Goal: Task Accomplishment & Management: Use online tool/utility

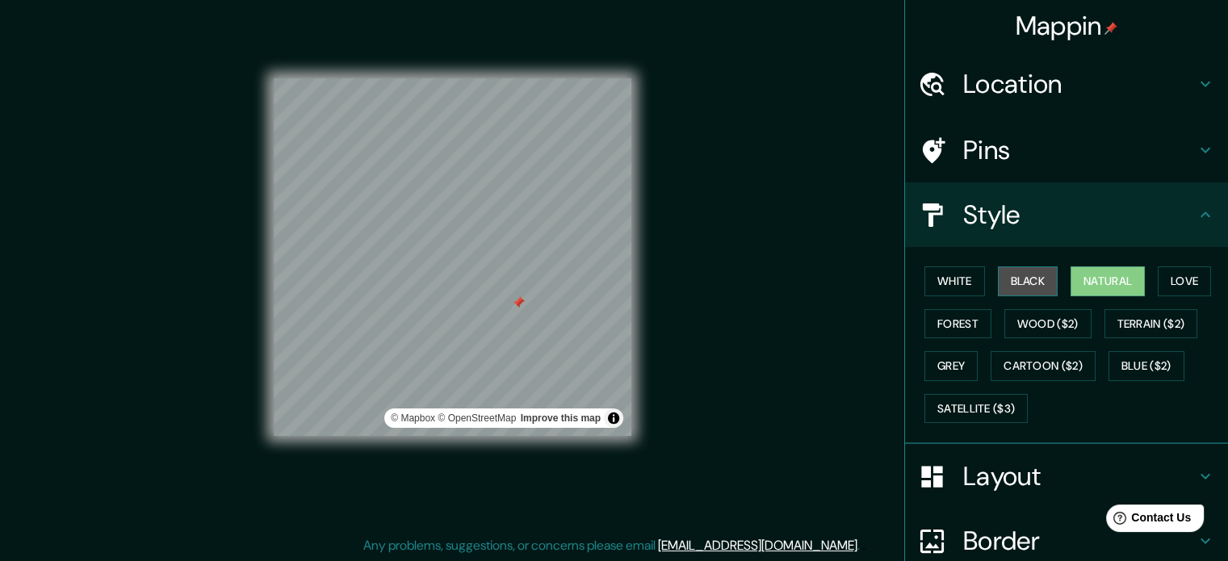
click at [1037, 277] on button "Black" at bounding box center [1028, 281] width 61 height 30
click at [1106, 283] on button "Natural" at bounding box center [1108, 281] width 74 height 30
click at [1160, 281] on button "Love" at bounding box center [1184, 281] width 53 height 30
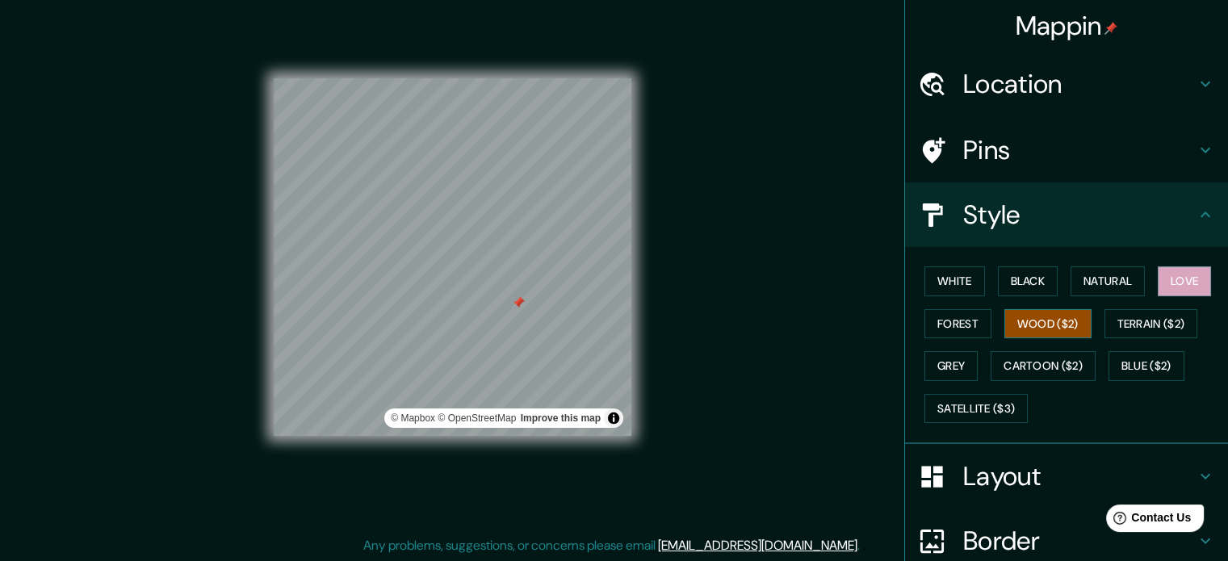
click at [1063, 320] on button "Wood ($2)" at bounding box center [1048, 324] width 87 height 30
click at [934, 323] on button "Forest" at bounding box center [958, 324] width 67 height 30
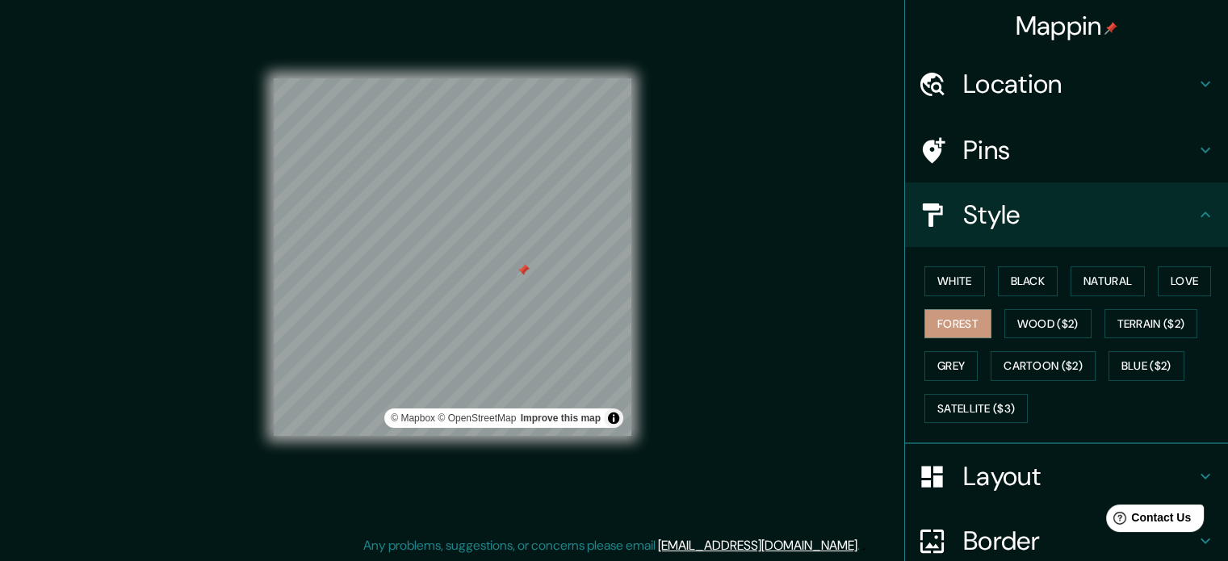
click at [267, 238] on div "© Mapbox © OpenStreetMap Improve this map" at bounding box center [452, 257] width 409 height 557
click at [1004, 358] on button "Cartoon ($2)" at bounding box center [1043, 366] width 105 height 30
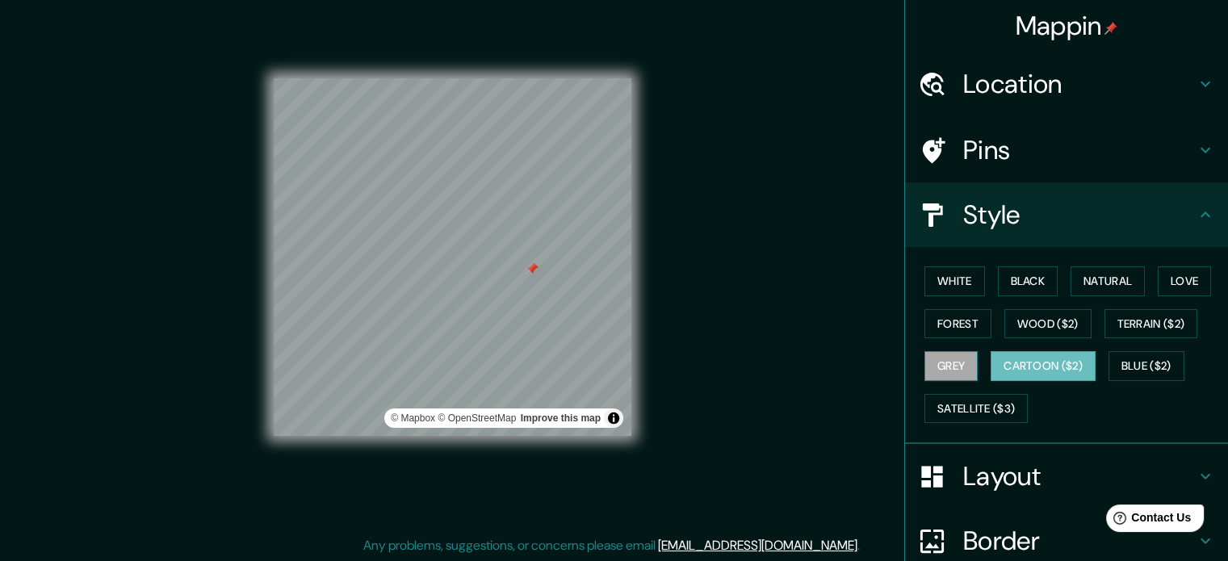
click at [925, 358] on button "Grey" at bounding box center [951, 366] width 53 height 30
click at [1130, 367] on button "Blue ($2)" at bounding box center [1147, 366] width 76 height 30
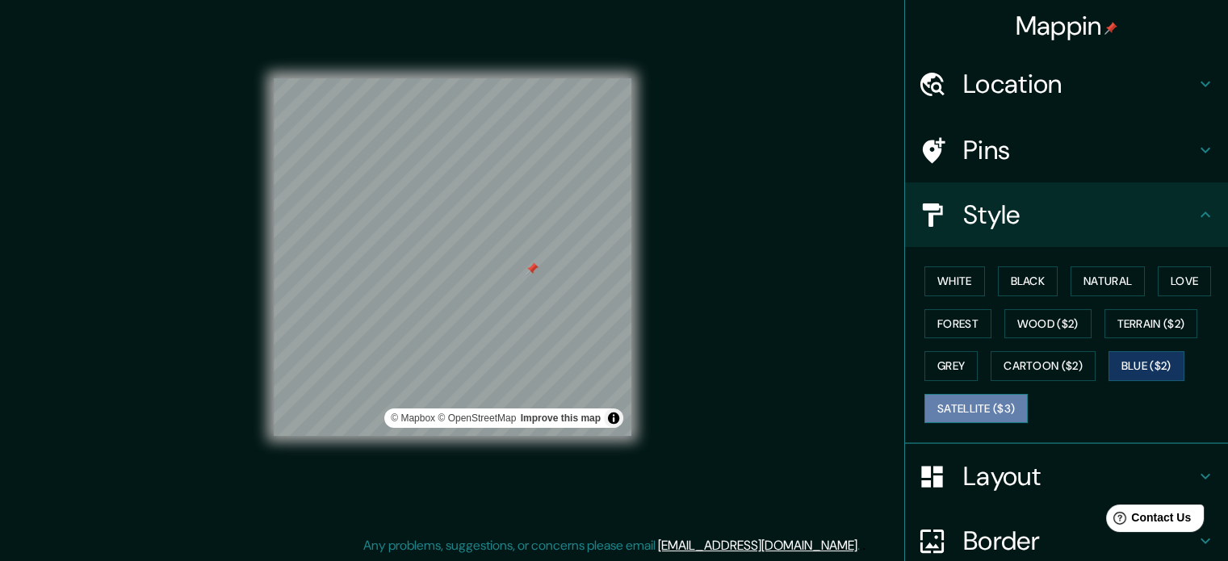
click at [980, 406] on button "Satellite ($3)" at bounding box center [976, 409] width 103 height 30
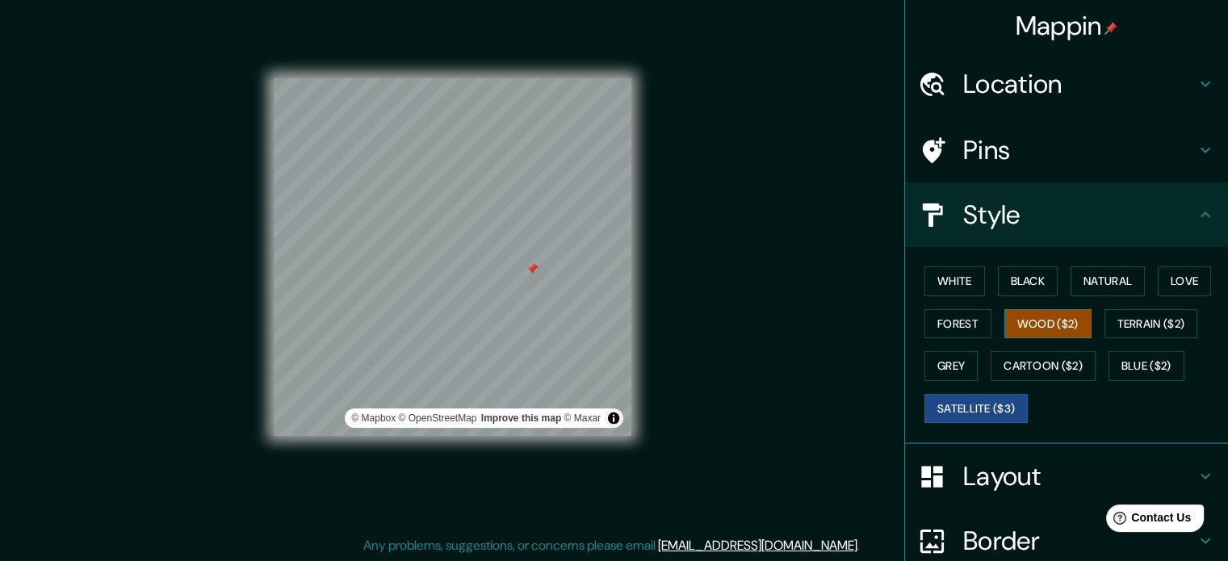
click at [1065, 323] on button "Wood ($2)" at bounding box center [1048, 324] width 87 height 30
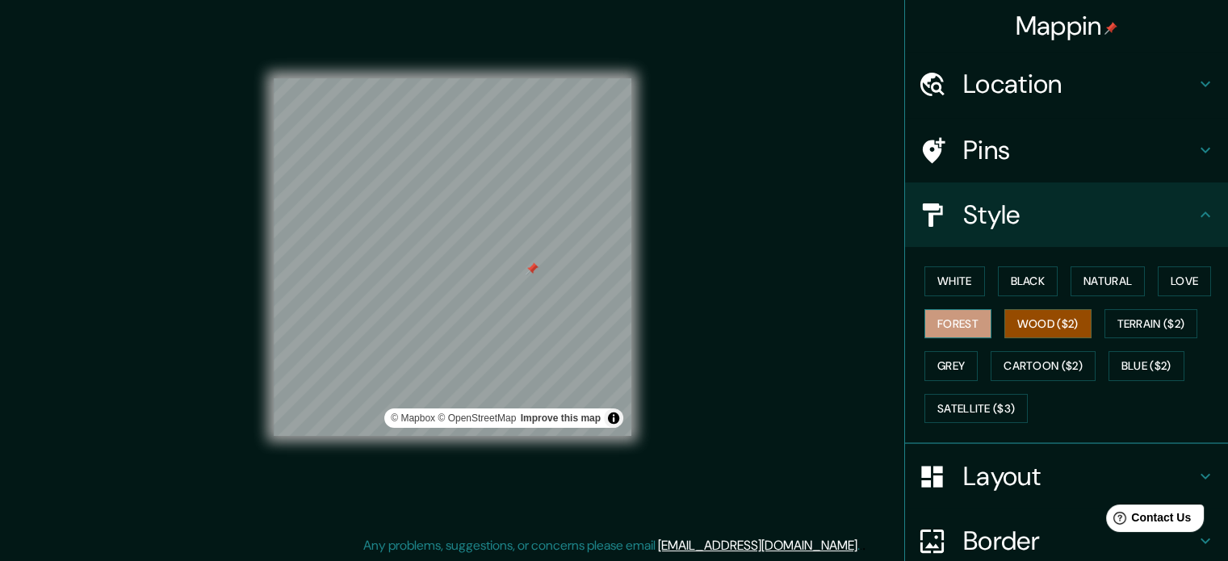
click at [966, 325] on button "Forest" at bounding box center [958, 324] width 67 height 30
click at [953, 281] on button "White" at bounding box center [955, 281] width 61 height 30
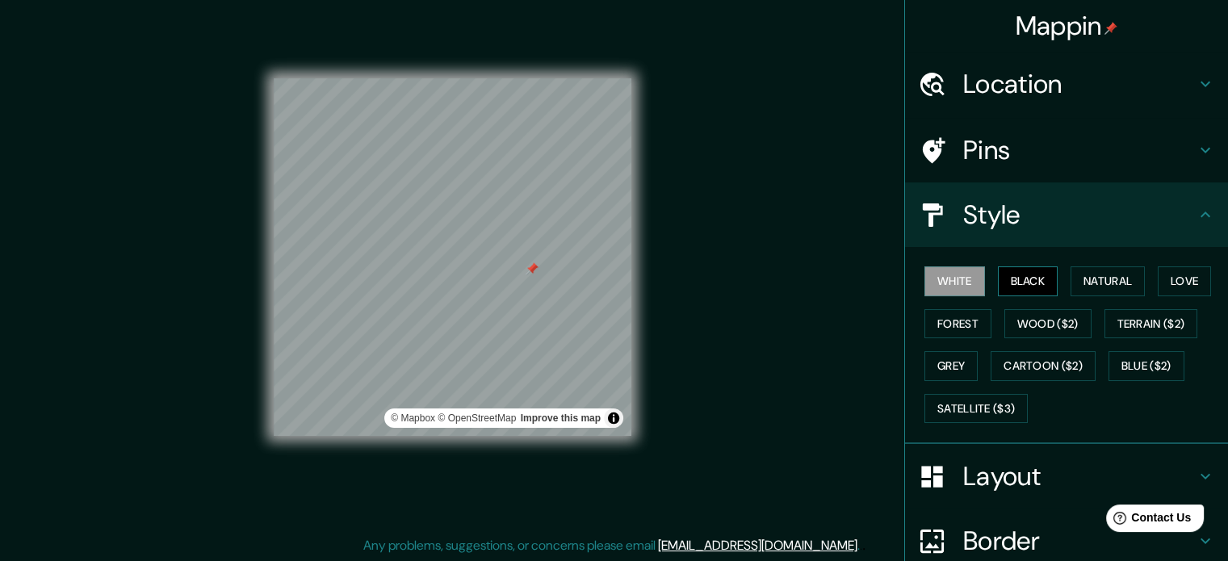
click at [1045, 271] on button "Black" at bounding box center [1028, 281] width 61 height 30
click at [1134, 271] on button "Natural" at bounding box center [1108, 281] width 74 height 30
drag, startPoint x: 535, startPoint y: 274, endPoint x: 762, endPoint y: 209, distance: 235.9
click at [537, 272] on div at bounding box center [531, 267] width 13 height 13
click at [1018, 90] on h4 "Location" at bounding box center [1079, 84] width 233 height 32
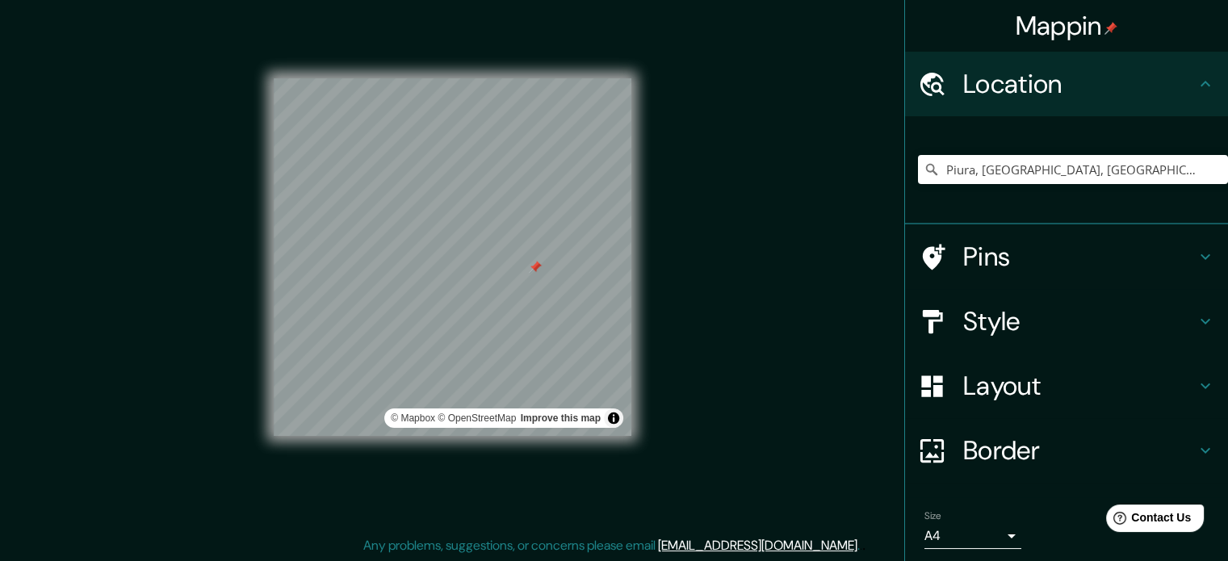
click at [1007, 264] on h4 "Pins" at bounding box center [1079, 257] width 233 height 32
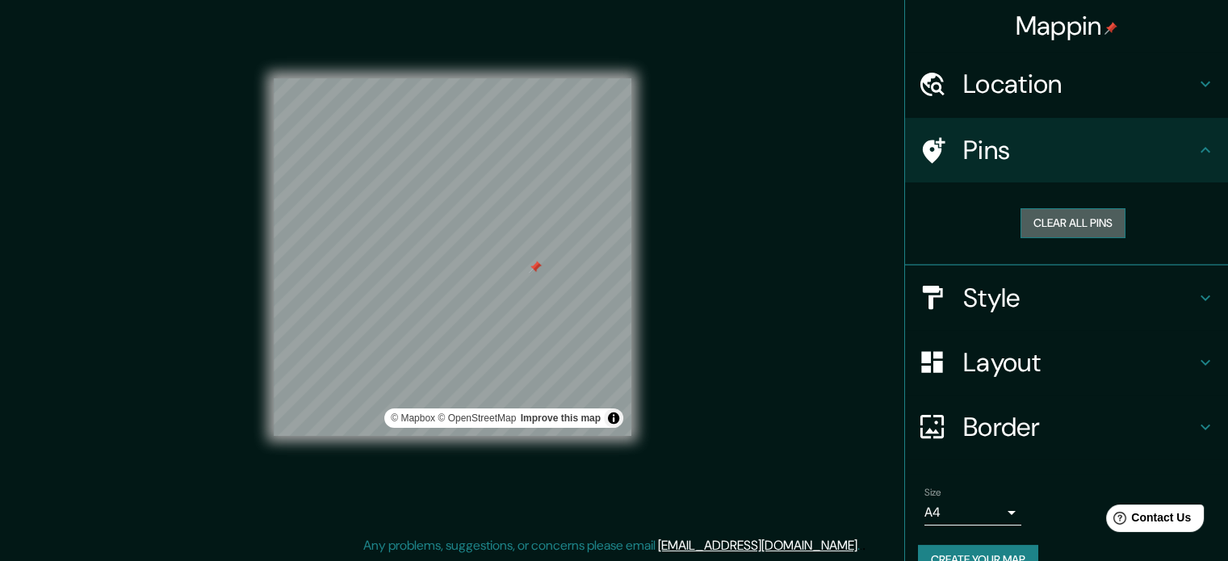
click at [1056, 214] on button "Clear all pins" at bounding box center [1073, 223] width 105 height 30
click at [1055, 342] on div "Layout" at bounding box center [1066, 362] width 323 height 65
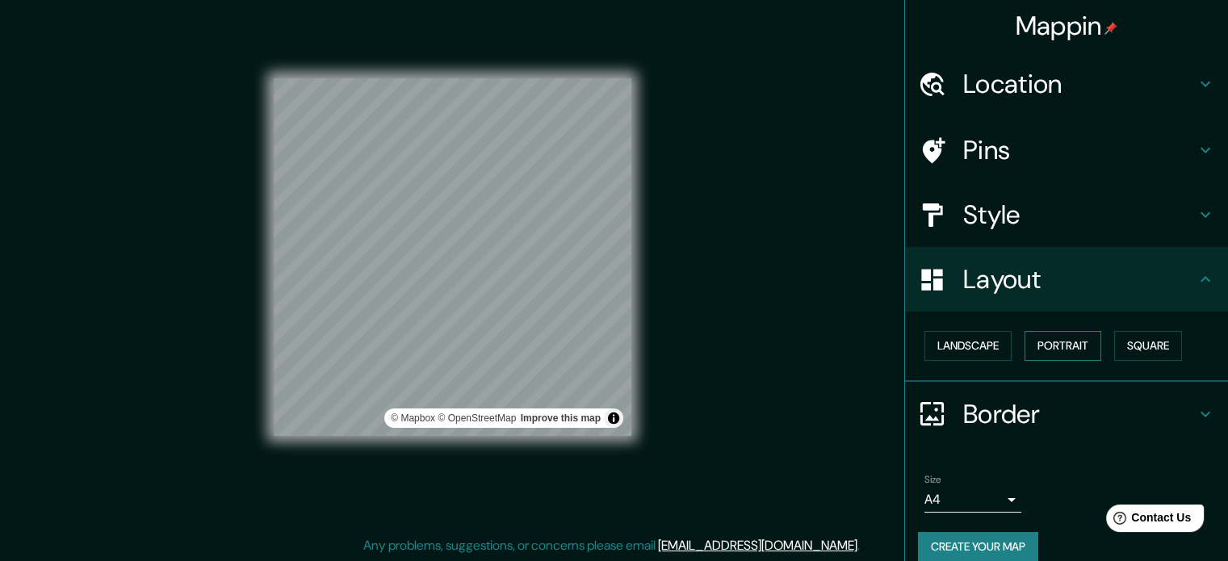
click at [1059, 345] on button "Portrait" at bounding box center [1063, 346] width 77 height 30
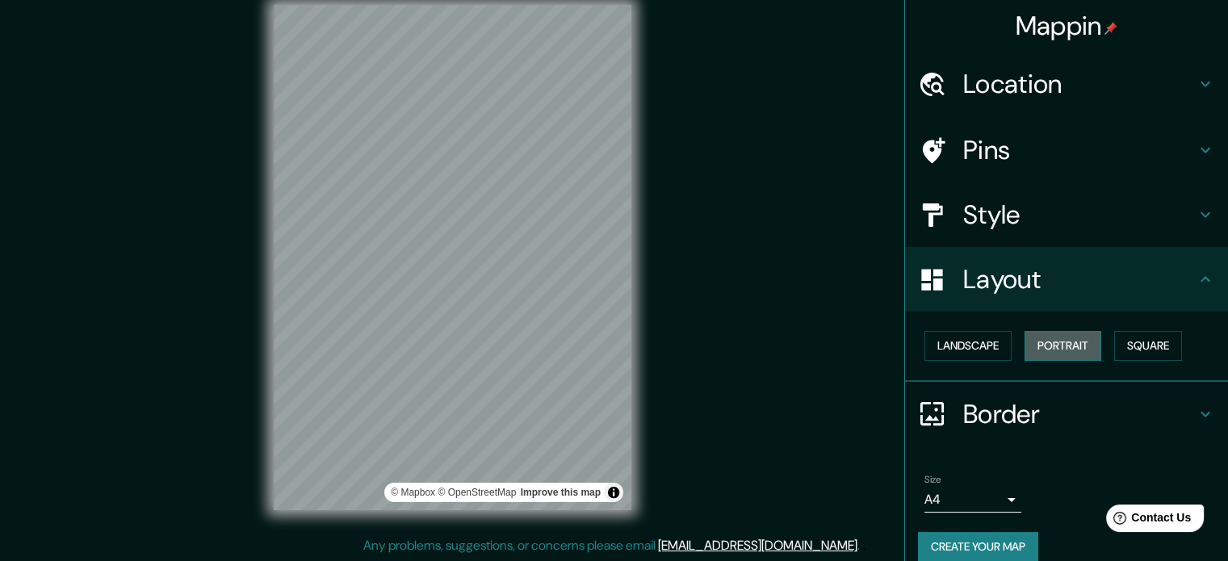
click at [1059, 345] on button "Portrait" at bounding box center [1063, 346] width 77 height 30
click at [1156, 339] on button "Square" at bounding box center [1148, 346] width 68 height 30
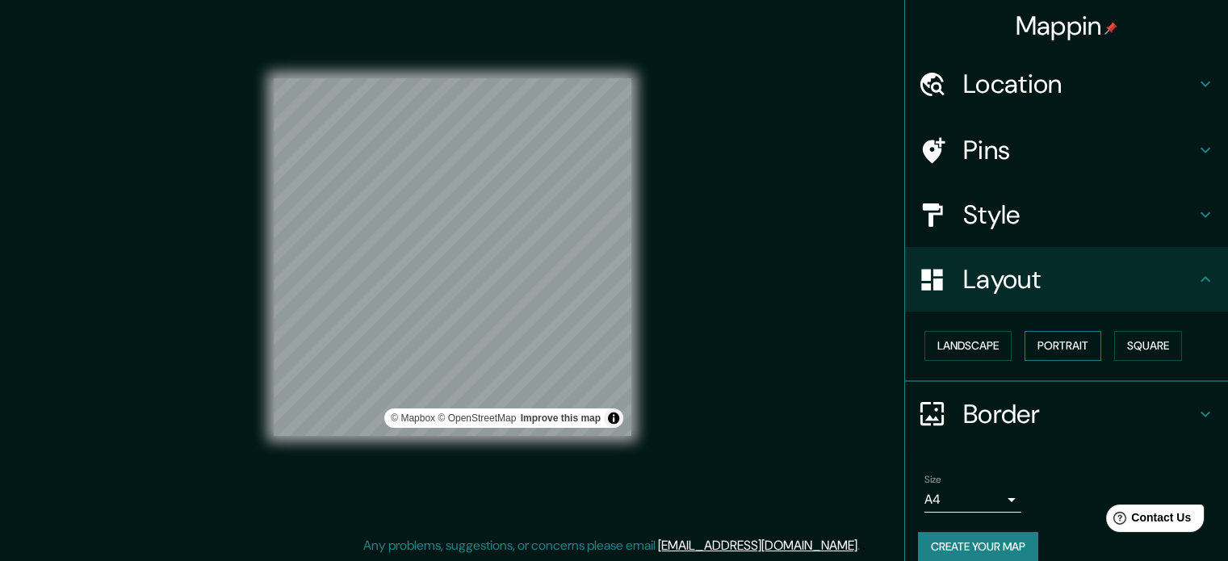
click at [1065, 340] on button "Portrait" at bounding box center [1063, 346] width 77 height 30
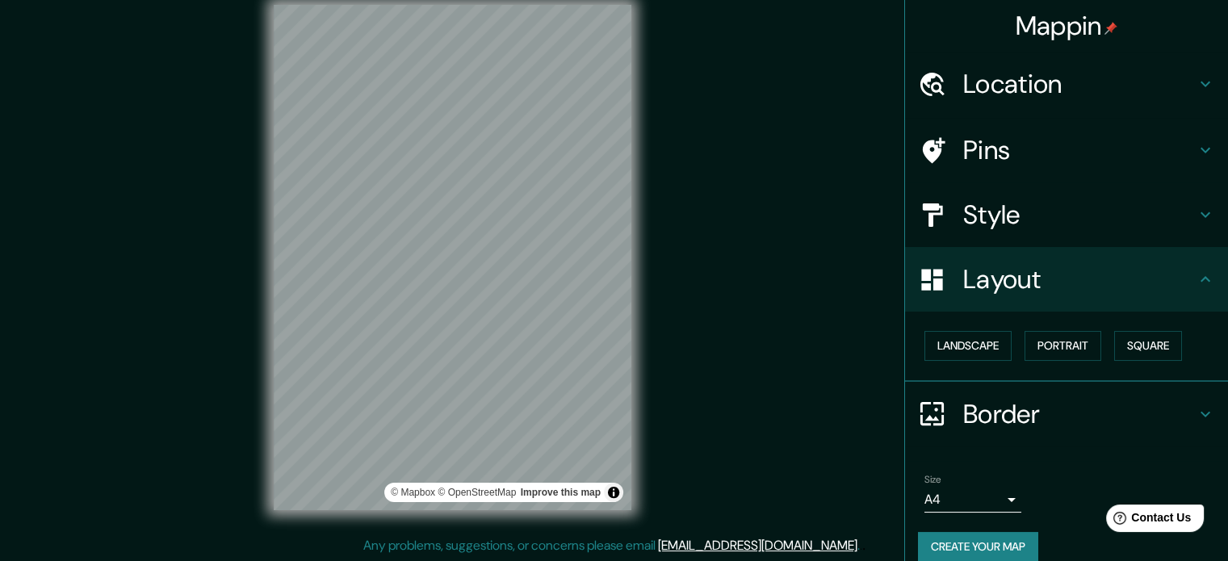
click at [1196, 283] on icon at bounding box center [1205, 279] width 19 height 19
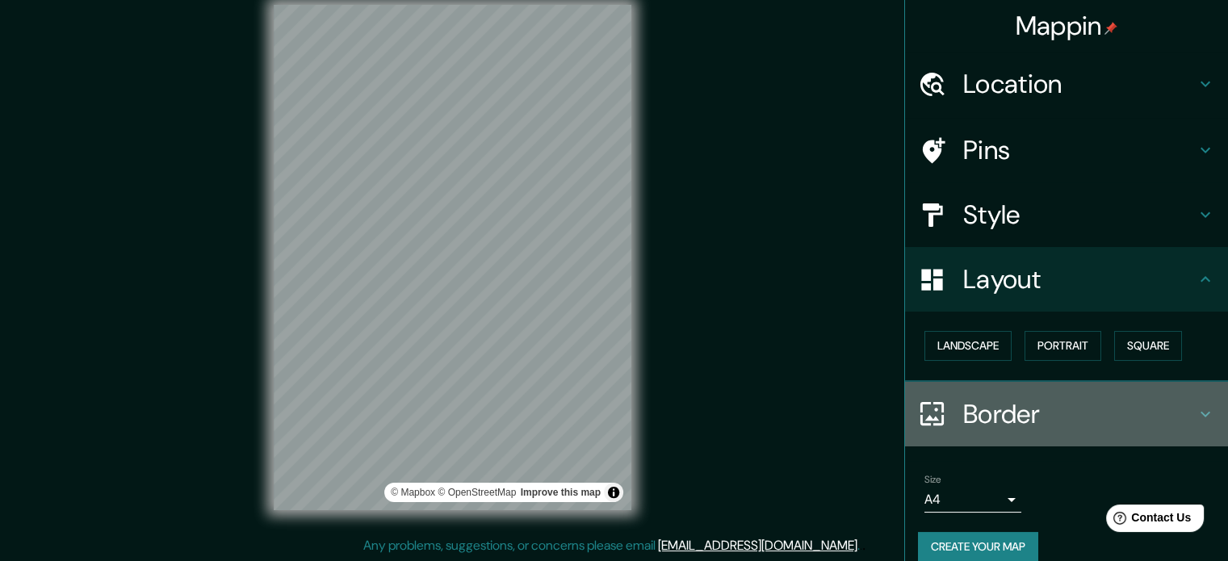
click at [1196, 409] on icon at bounding box center [1205, 414] width 19 height 19
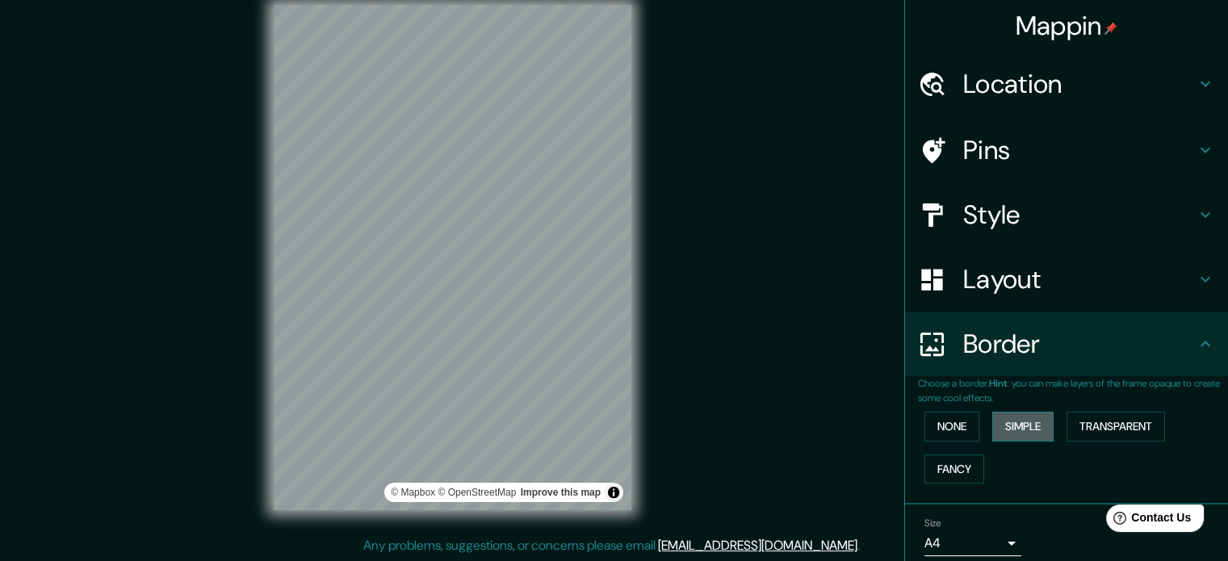
click at [1013, 425] on button "Simple" at bounding box center [1022, 427] width 61 height 30
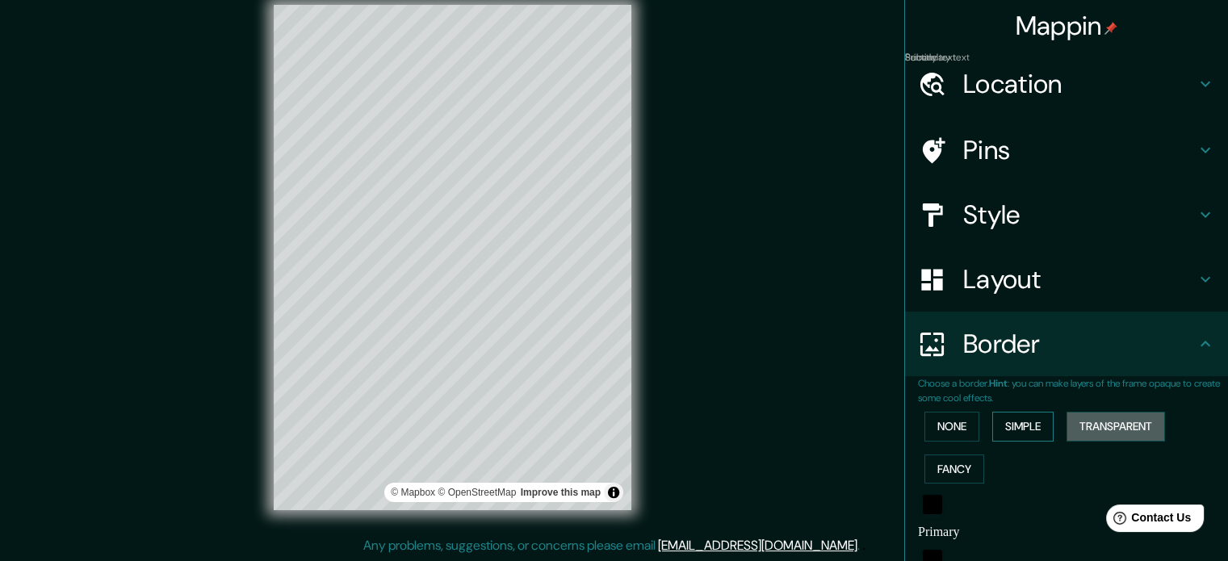
drag, startPoint x: 1100, startPoint y: 428, endPoint x: 1028, endPoint y: 428, distance: 71.9
click at [1097, 428] on button "Transparent" at bounding box center [1116, 427] width 99 height 30
click at [938, 458] on button "Fancy" at bounding box center [955, 470] width 60 height 30
click at [945, 432] on button "None" at bounding box center [952, 427] width 55 height 30
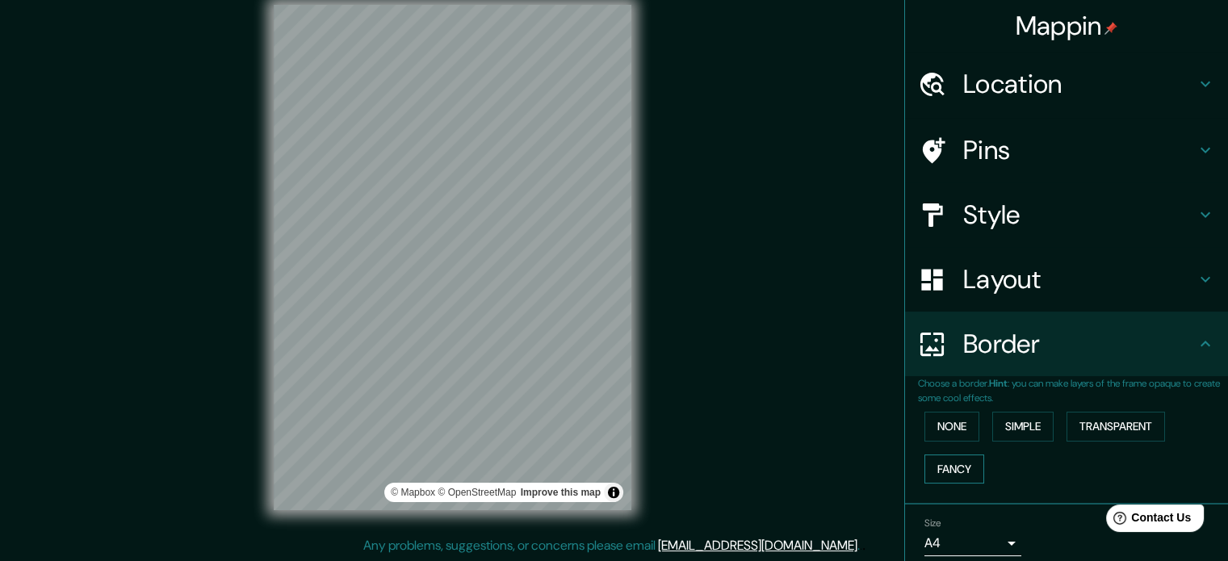
click at [953, 477] on button "Fancy" at bounding box center [955, 470] width 60 height 30
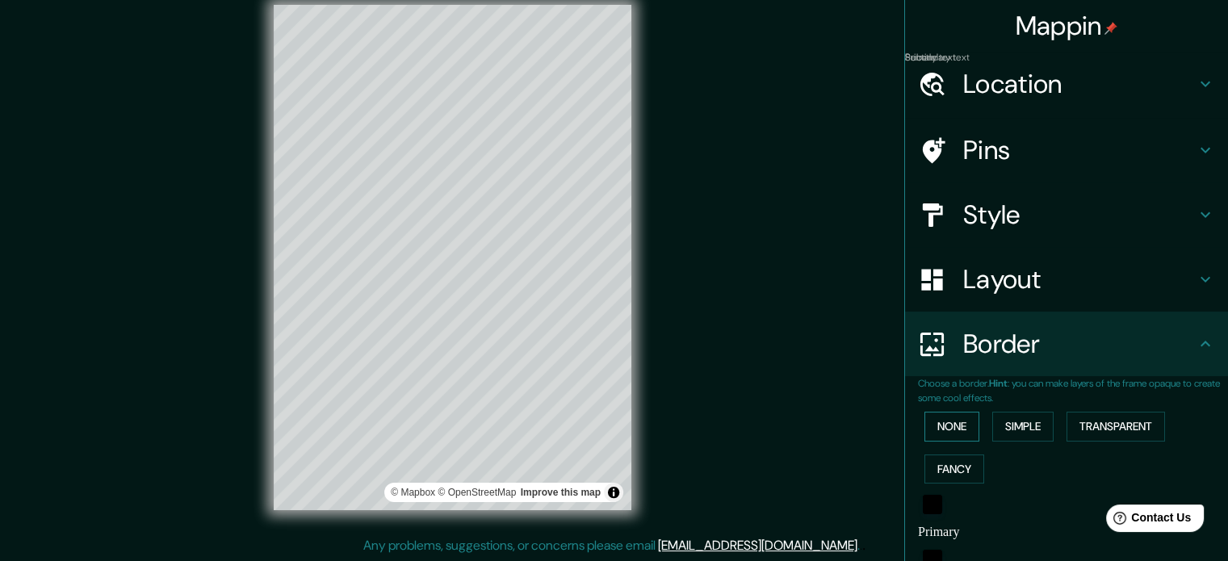
click at [938, 435] on button "None" at bounding box center [952, 427] width 55 height 30
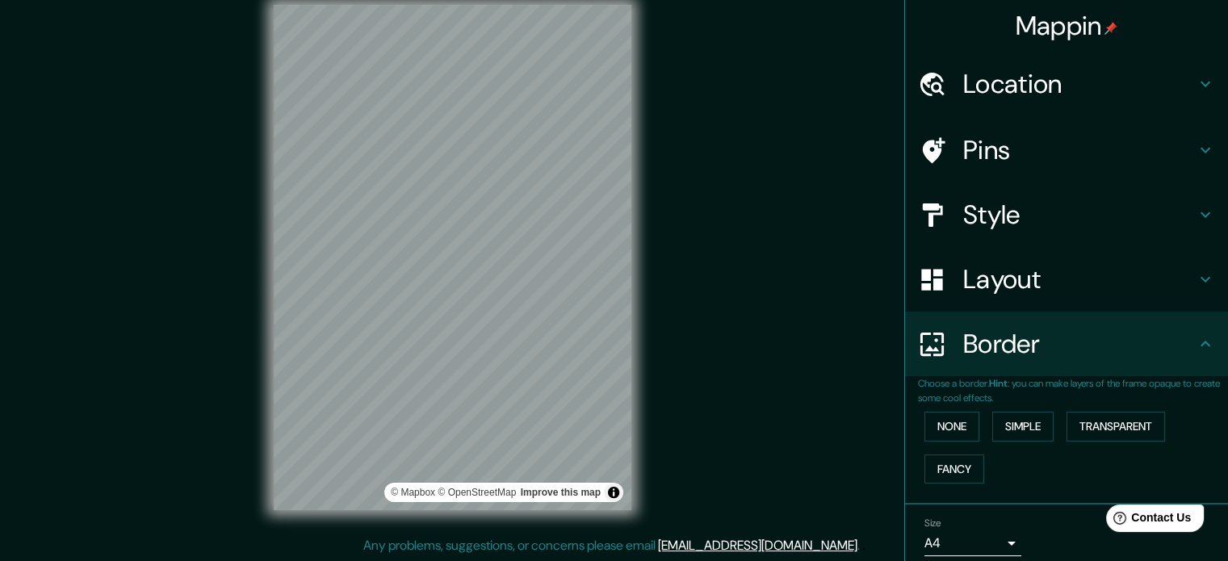
click at [976, 293] on h4 "Layout" at bounding box center [1079, 279] width 233 height 32
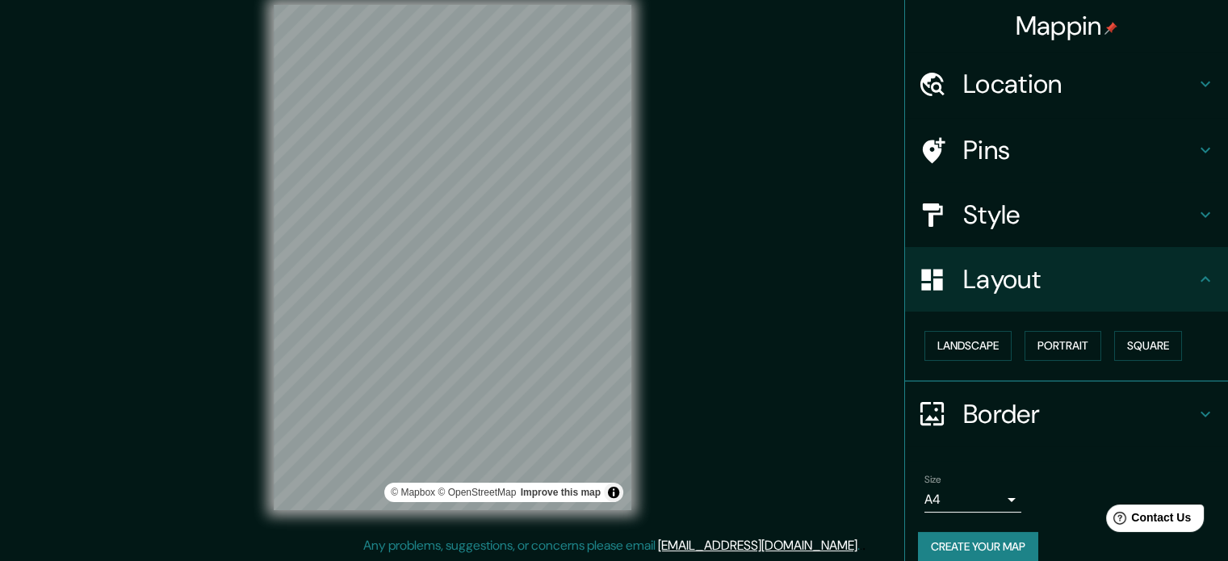
scroll to position [18, 0]
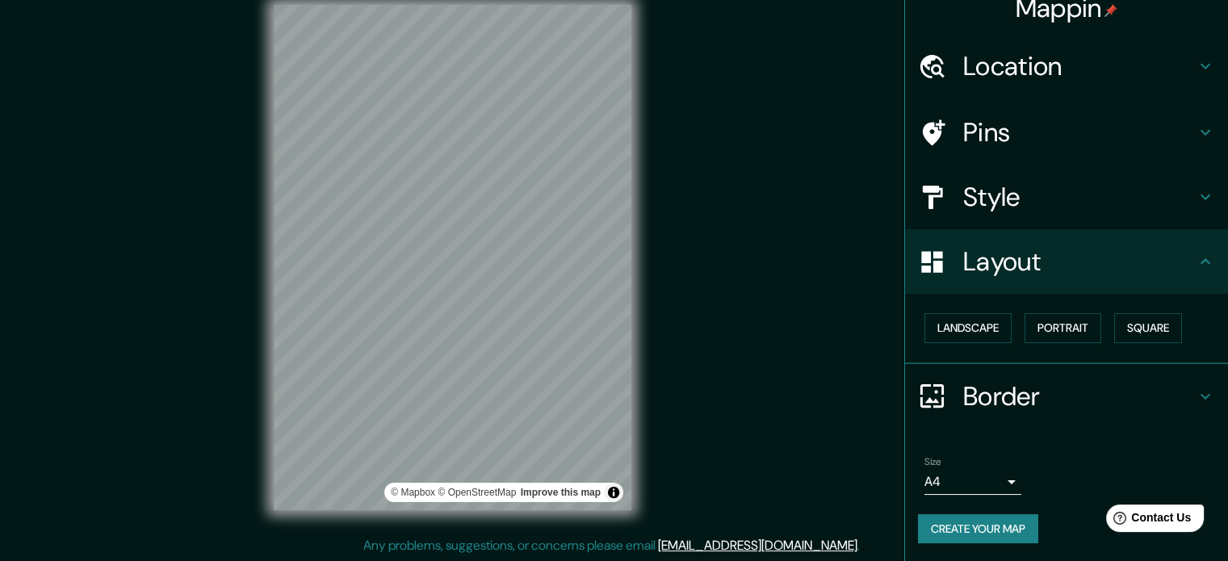
click at [985, 189] on h4 "Style" at bounding box center [1079, 197] width 233 height 32
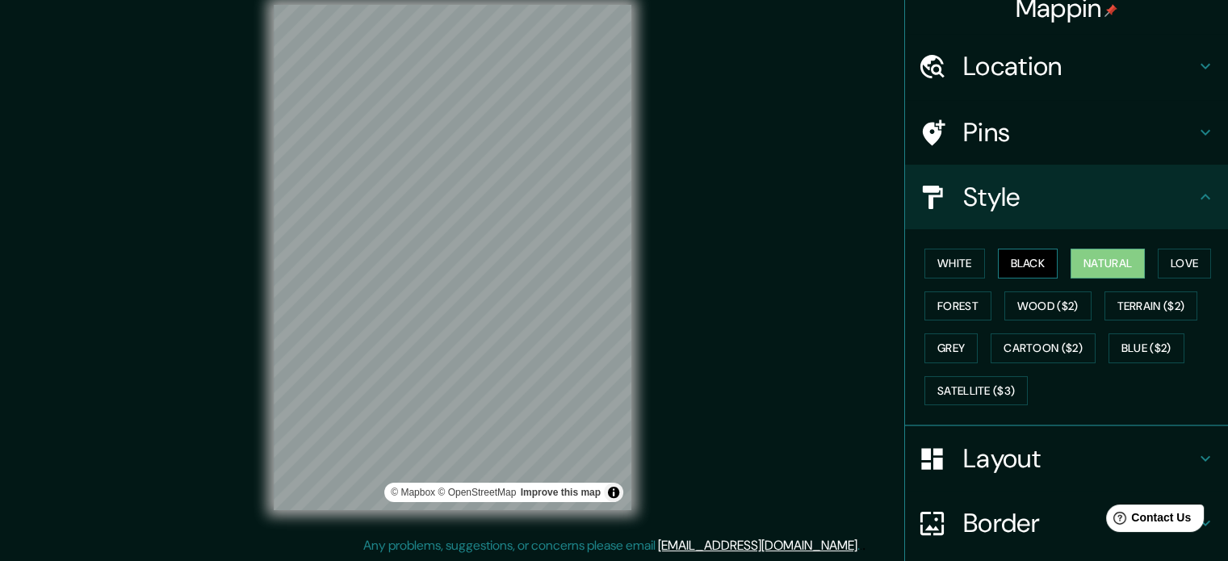
click at [1022, 258] on button "Black" at bounding box center [1028, 264] width 61 height 30
click at [959, 261] on button "White" at bounding box center [955, 264] width 61 height 30
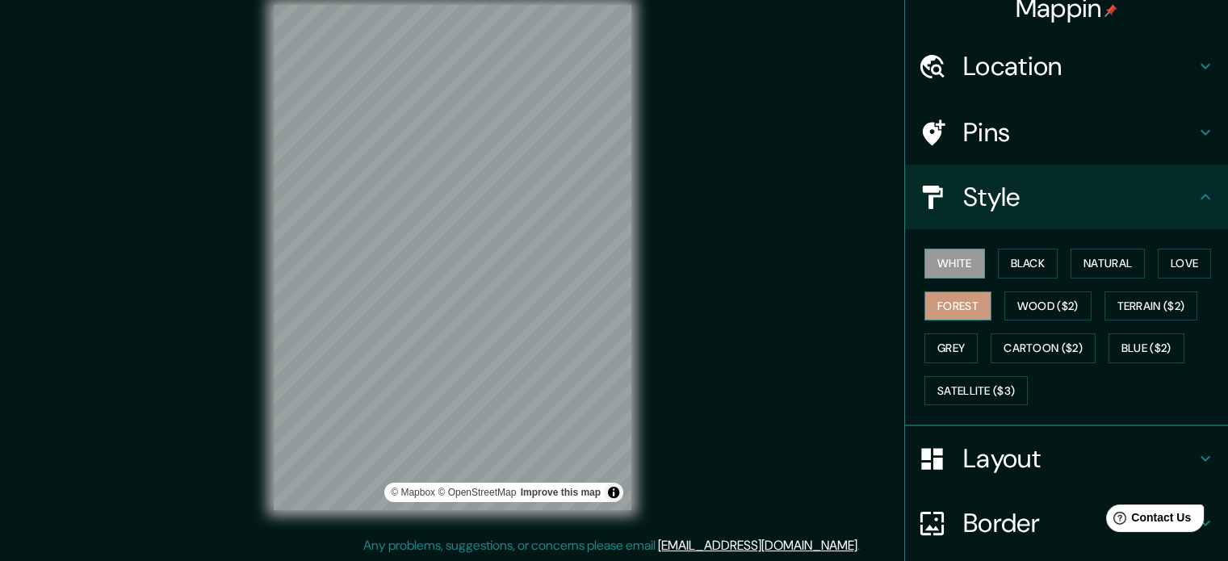
click at [963, 302] on button "Forest" at bounding box center [958, 307] width 67 height 30
click at [1040, 302] on button "Wood ($2)" at bounding box center [1048, 307] width 87 height 30
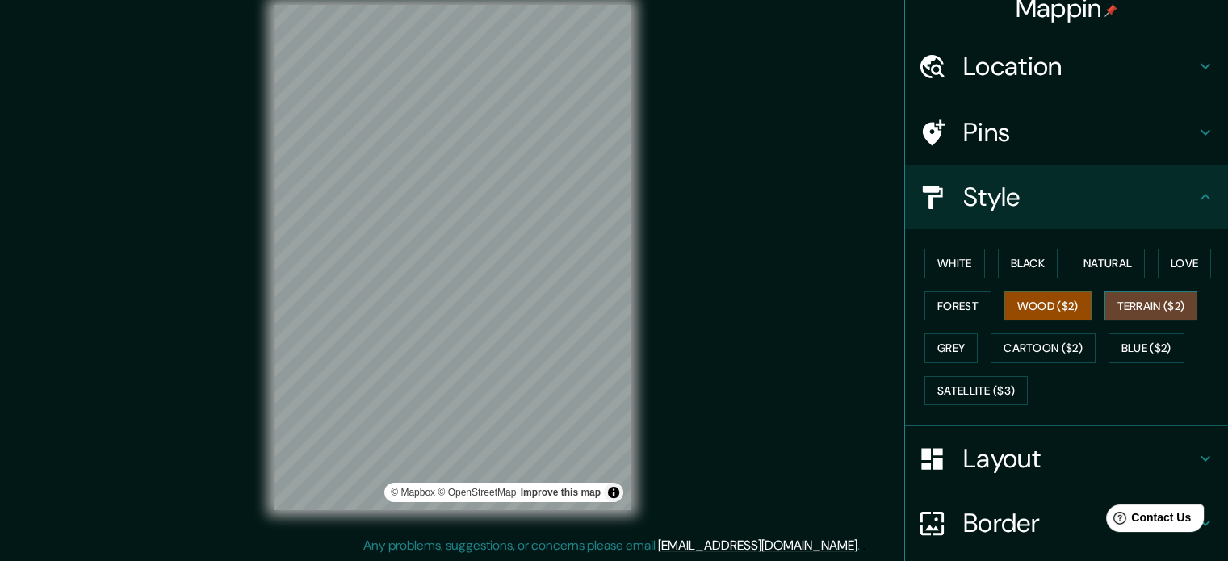
click at [1158, 309] on button "Terrain ($2)" at bounding box center [1152, 307] width 94 height 30
click at [1066, 335] on button "Cartoon ($2)" at bounding box center [1043, 349] width 105 height 30
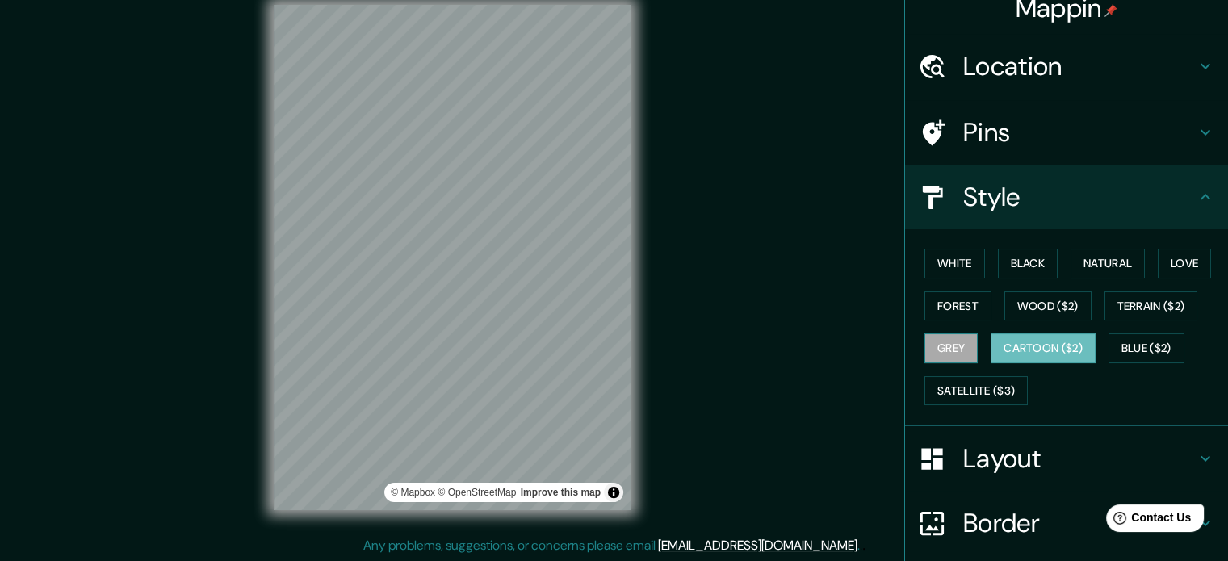
click at [939, 347] on button "Grey" at bounding box center [951, 349] width 53 height 30
